Goal: Transaction & Acquisition: Purchase product/service

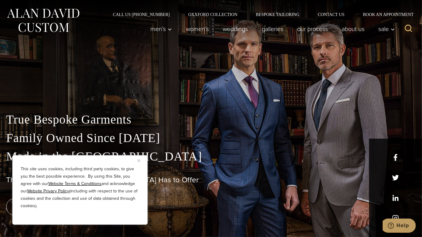
click at [140, 159] on button "Close" at bounding box center [140, 160] width 7 height 7
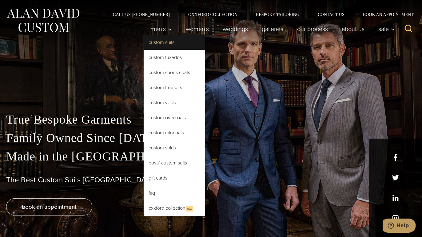
click at [160, 44] on link "Custom Suits" at bounding box center [173, 42] width 61 height 15
